Goal: Find specific page/section: Find specific page/section

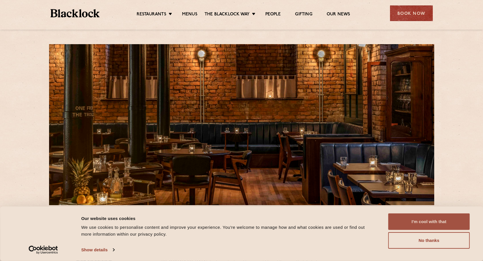
click at [435, 224] on button "I'm cool with that" at bounding box center [429, 222] width 82 height 17
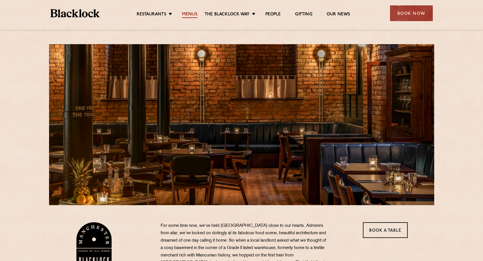
click at [193, 14] on link "Menus" at bounding box center [189, 15] width 15 height 6
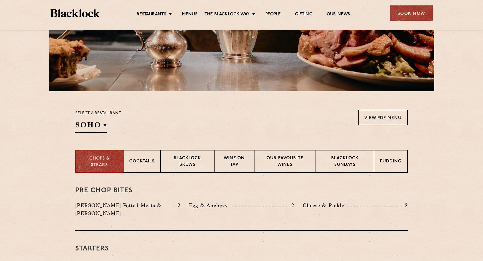
scroll to position [137, 0]
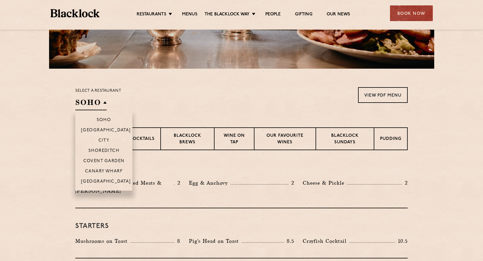
click at [105, 103] on h2 "SOHO" at bounding box center [90, 103] width 31 height 13
click at [99, 183] on p "[GEOGRAPHIC_DATA]" at bounding box center [106, 182] width 50 height 6
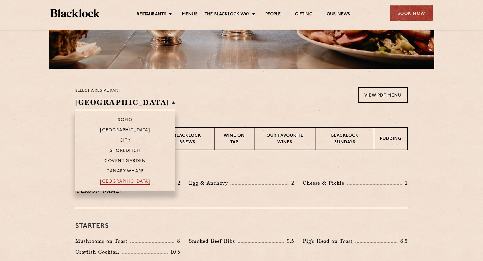
click at [109, 182] on p "[GEOGRAPHIC_DATA]" at bounding box center [125, 182] width 50 height 6
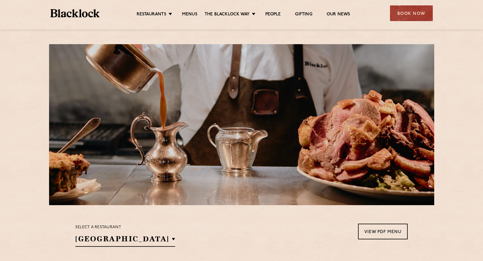
scroll to position [0, 0]
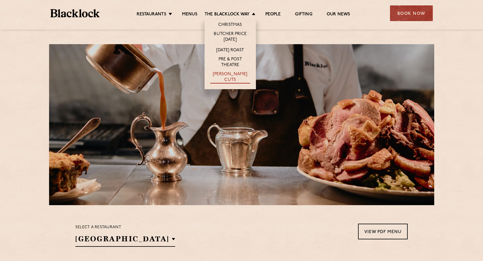
click at [230, 77] on link "[PERSON_NAME] Cuts" at bounding box center [230, 78] width 40 height 12
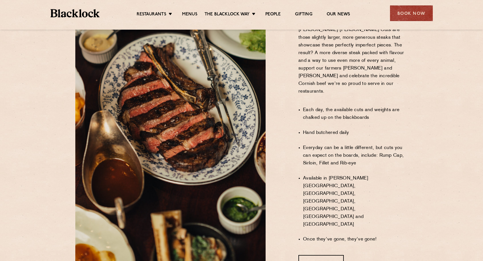
scroll to position [364, 0]
